Goal: Use online tool/utility: Utilize a website feature to perform a specific function

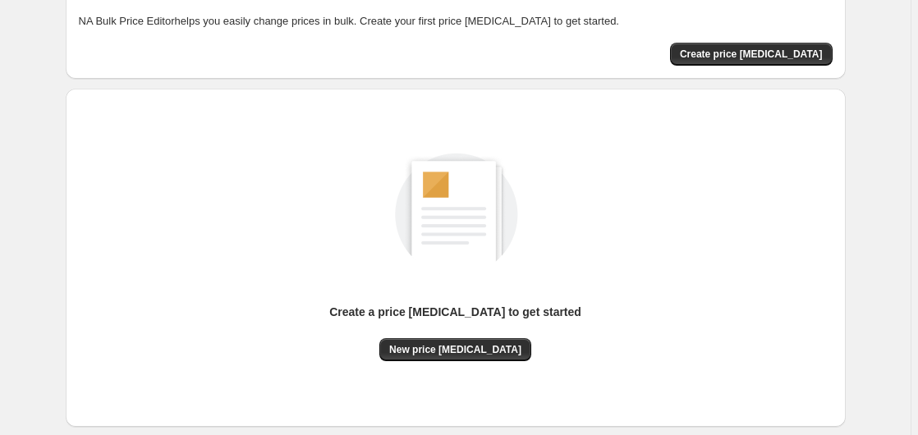
scroll to position [180, 0]
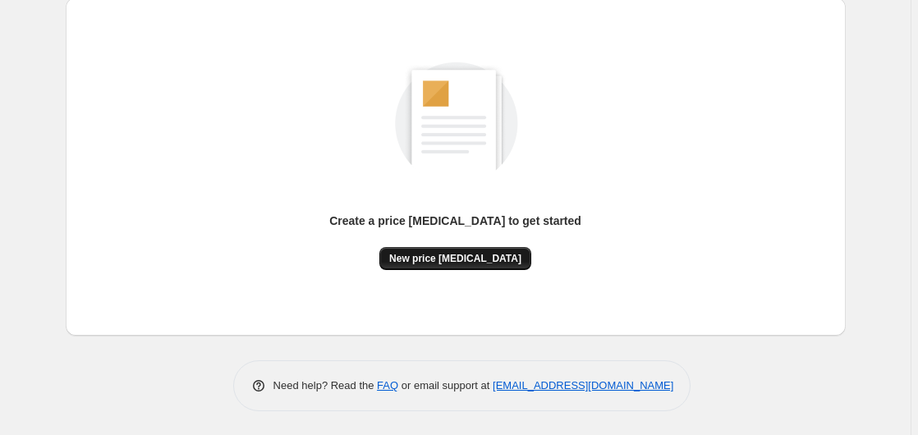
click at [442, 260] on span "New price [MEDICAL_DATA]" at bounding box center [455, 258] width 132 height 13
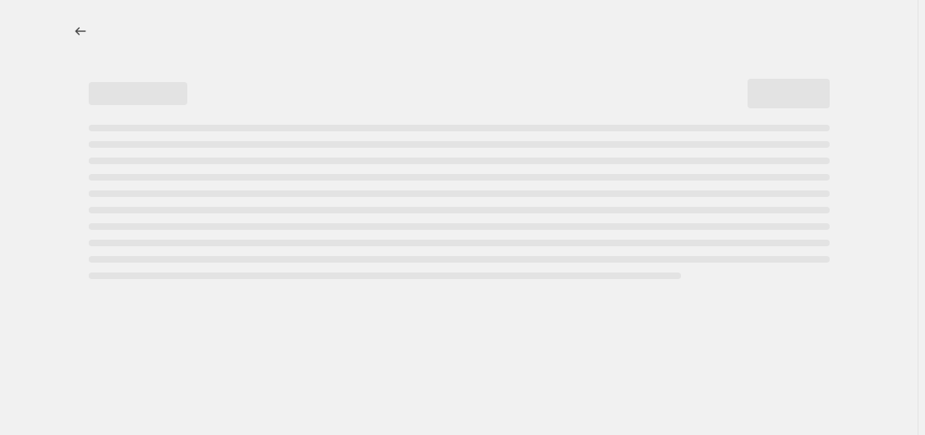
select select "percentage"
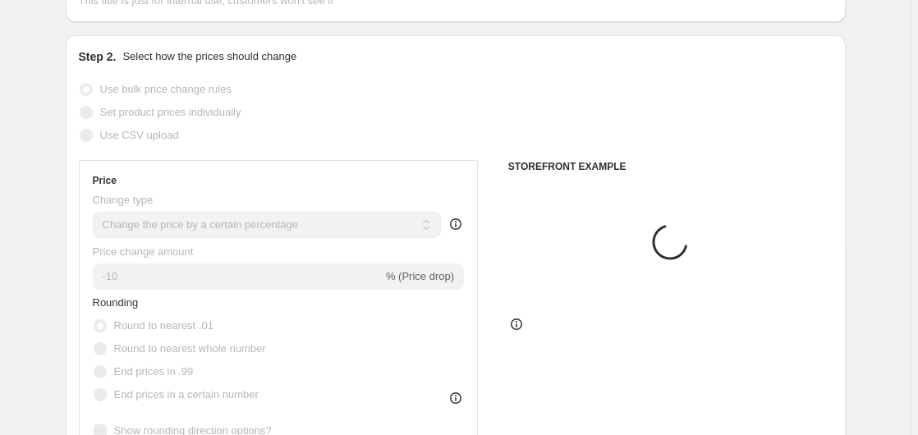
scroll to position [251, 0]
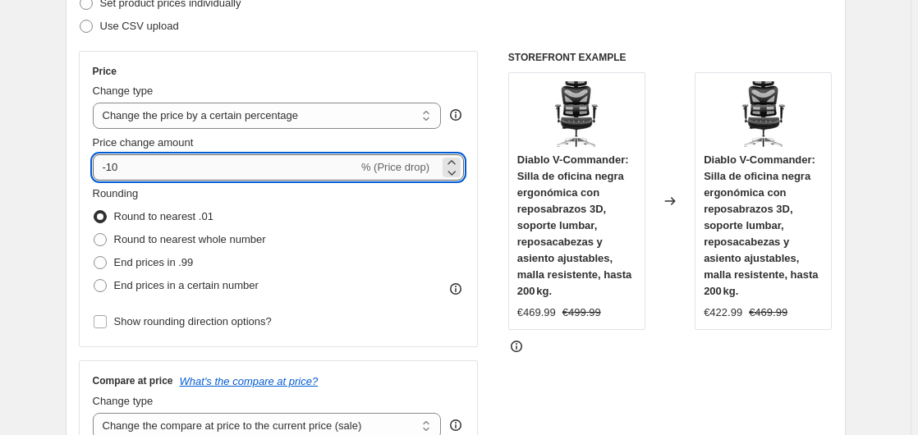
click at [217, 173] on input "-10" at bounding box center [225, 167] width 265 height 26
type input "-1"
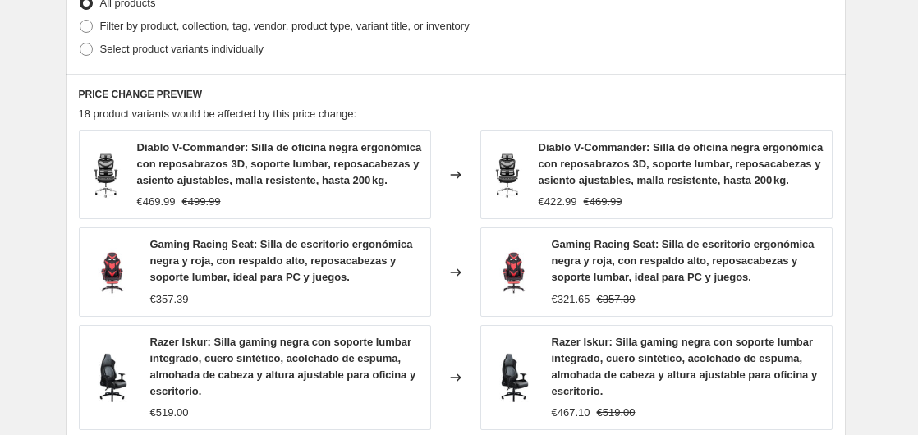
scroll to position [1316, 0]
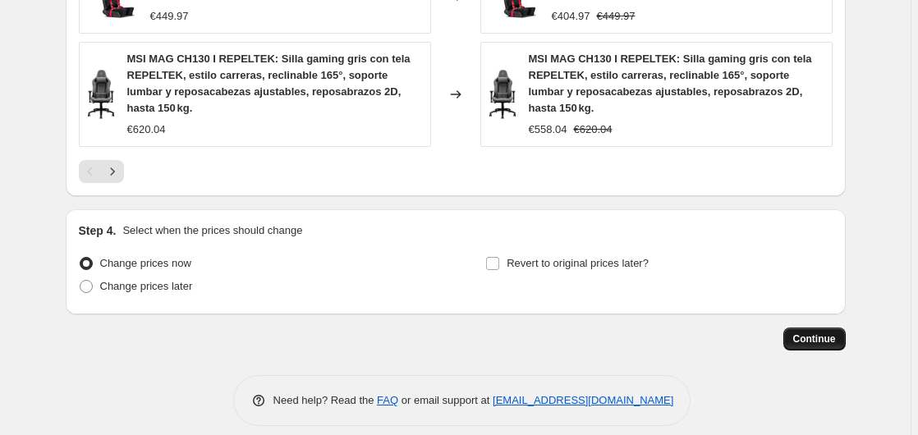
type input "-35"
click at [805, 333] on span "Continue" at bounding box center [814, 339] width 43 height 13
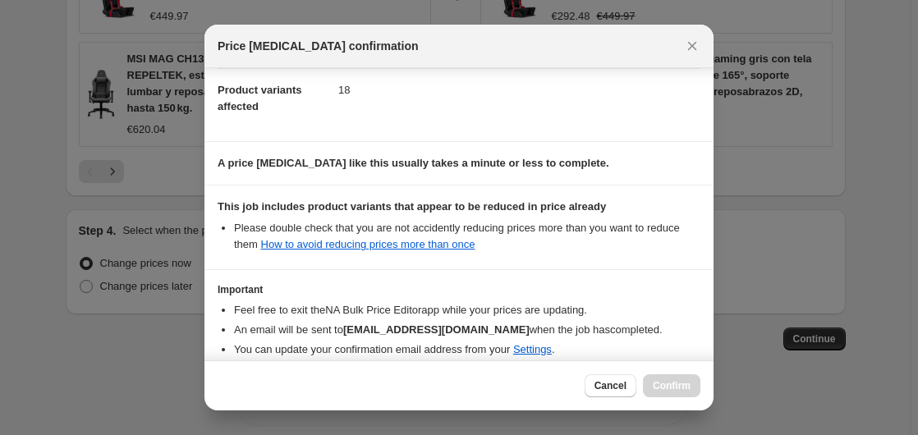
scroll to position [260, 0]
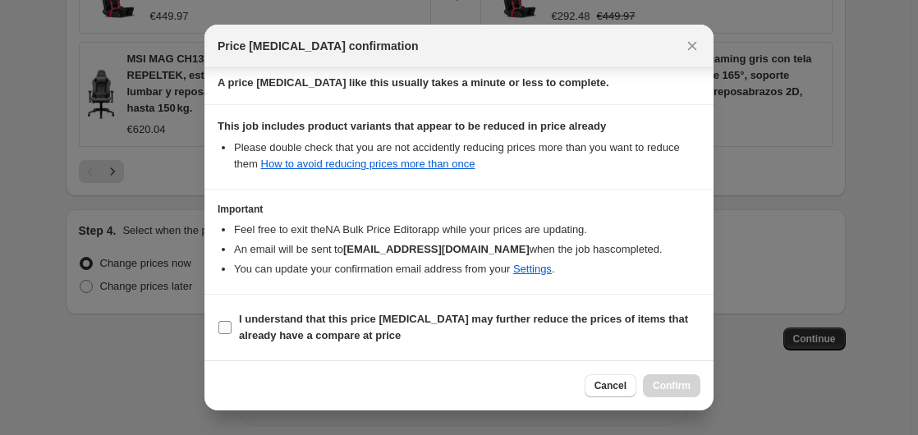
click at [243, 327] on span "I understand that this price [MEDICAL_DATA] may further reduce the prices of it…" at bounding box center [470, 327] width 462 height 33
click at [232, 327] on input "I understand that this price [MEDICAL_DATA] may further reduce the prices of it…" at bounding box center [224, 327] width 13 height 13
click at [243, 327] on span "I understand that this price [MEDICAL_DATA] may further reduce the prices of it…" at bounding box center [470, 327] width 462 height 33
click at [232, 327] on input "I understand that this price [MEDICAL_DATA] may further reduce the prices of it…" at bounding box center [224, 327] width 13 height 13
click at [231, 328] on input "I understand that this price [MEDICAL_DATA] may further reduce the prices of it…" at bounding box center [224, 327] width 13 height 13
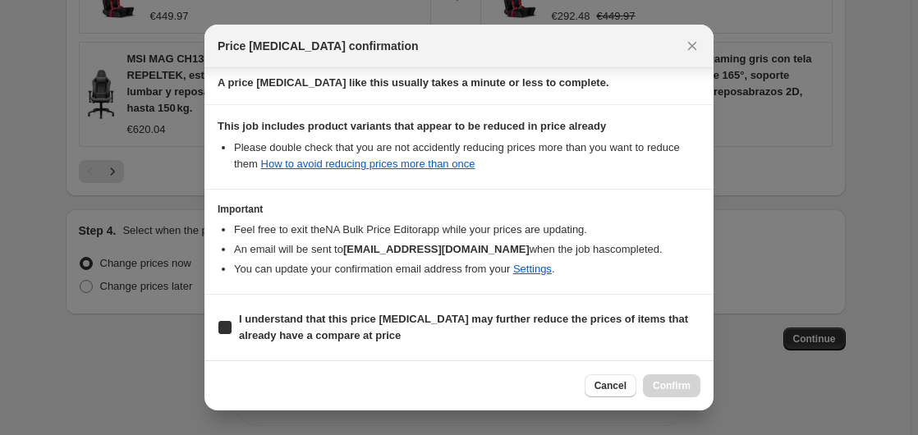
checkbox input "true"
click at [649, 384] on button "Confirm" at bounding box center [671, 385] width 57 height 23
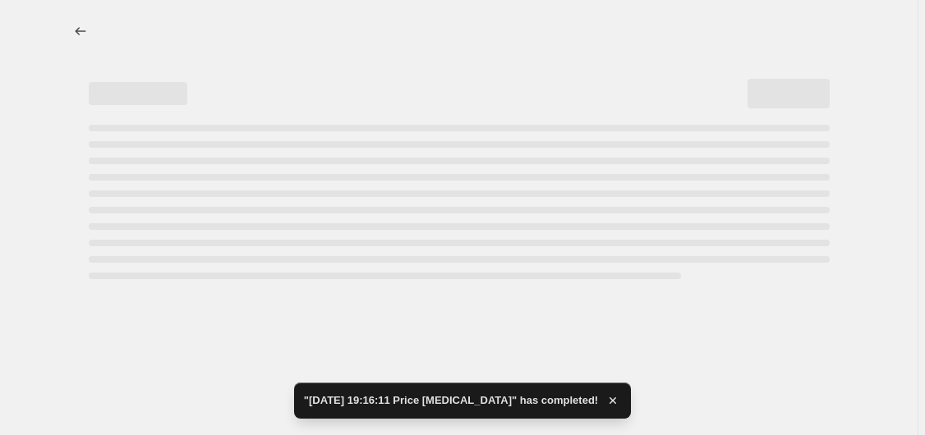
select select "percentage"
